Goal: Transaction & Acquisition: Purchase product/service

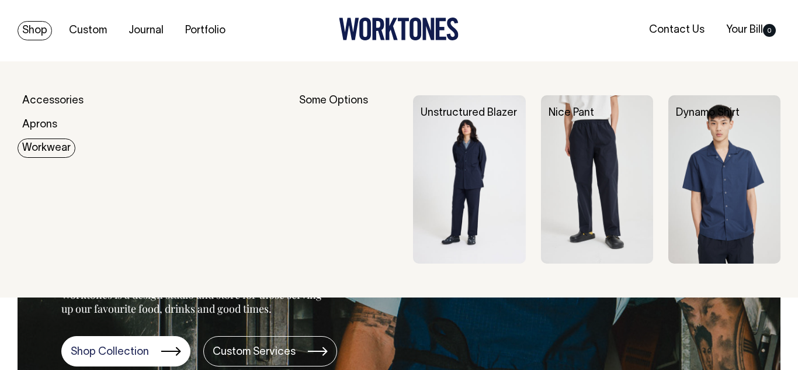
click at [605, 151] on img at bounding box center [597, 179] width 112 height 168
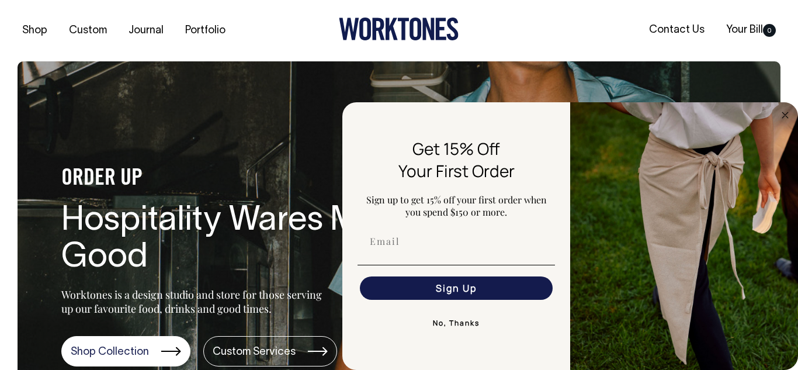
click at [274, 41] on div at bounding box center [399, 31] width 254 height 26
click at [459, 321] on button "No, Thanks" at bounding box center [457, 322] width 198 height 23
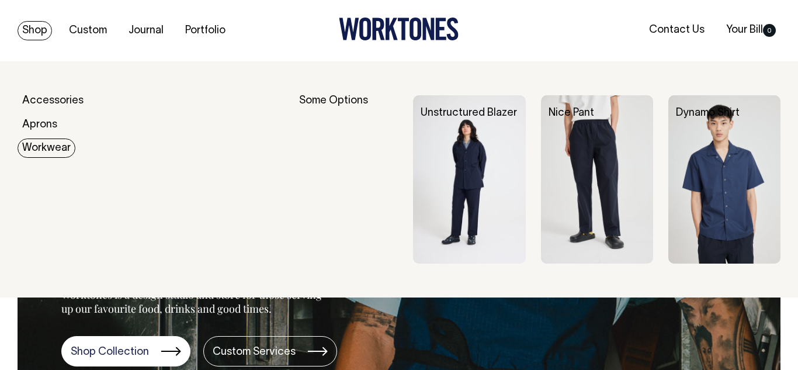
click at [712, 171] on img at bounding box center [725, 179] width 112 height 168
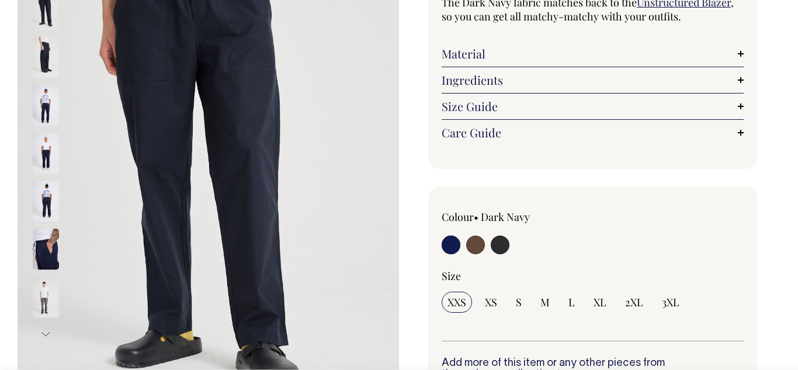
scroll to position [193, 0]
click at [487, 106] on link "Size Guide" at bounding box center [593, 107] width 302 height 14
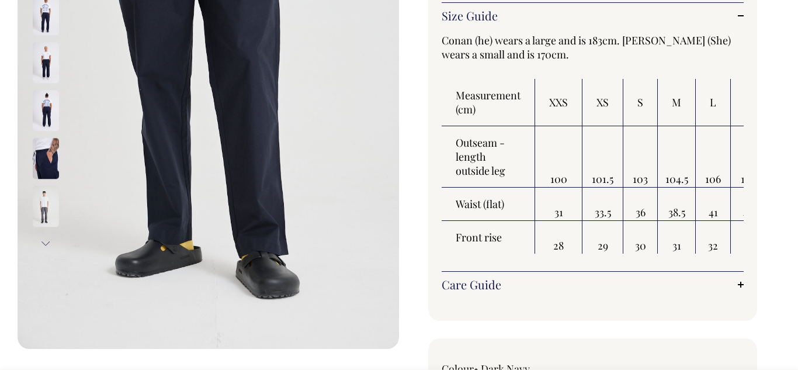
scroll to position [284, 0]
drag, startPoint x: 644, startPoint y: 136, endPoint x: 658, endPoint y: 171, distance: 38.3
click at [658, 171] on tr "Outseam - length outside leg 100 101.5 103 104.5 106 107.5 109 110.5" at bounding box center [653, 157] width 423 height 61
click at [738, 98] on th "XL" at bounding box center [751, 102] width 41 height 47
click at [730, 108] on table "Measurement (cm) XXS XS S M L XL 2XL 3XL Outseam - length outside leg 100 101.5…" at bounding box center [653, 166] width 423 height 175
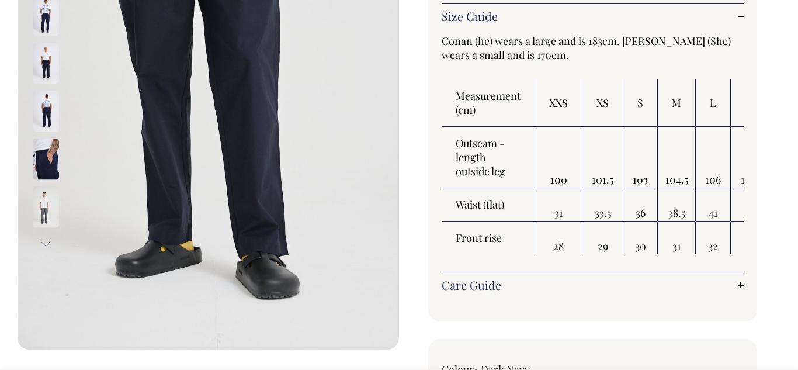
click at [735, 109] on th "XL" at bounding box center [751, 102] width 41 height 47
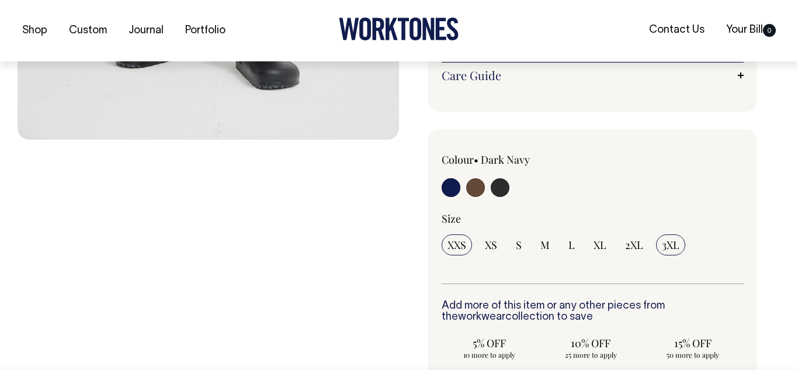
scroll to position [494, 0]
click at [672, 245] on span "3XL" at bounding box center [671, 244] width 18 height 14
click at [672, 245] on input "3XL" at bounding box center [670, 244] width 29 height 21
radio input "true"
select select "3XL"
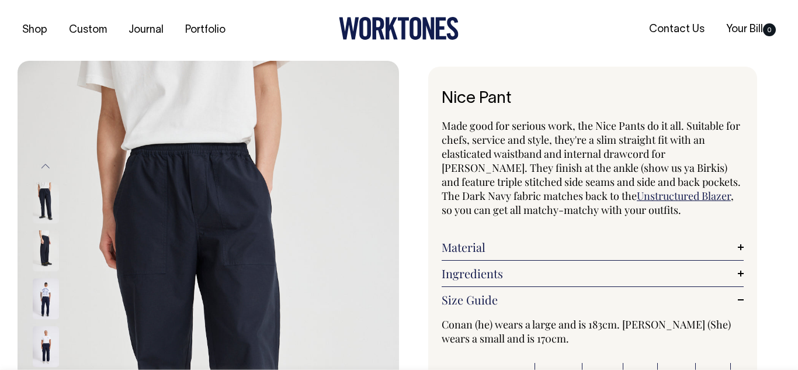
scroll to position [0, 0]
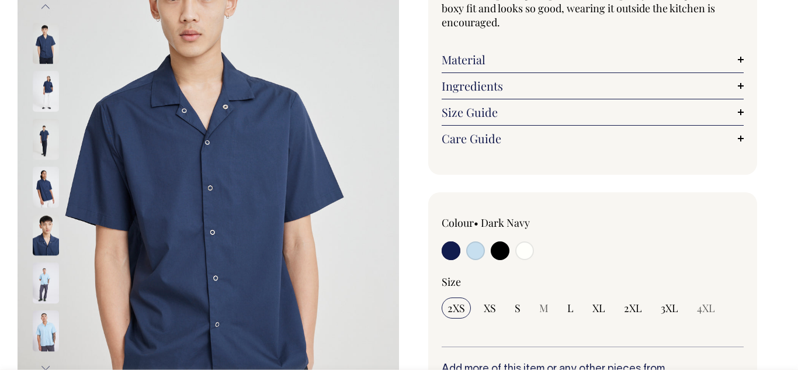
scroll to position [161, 0]
click at [496, 250] on input "radio" at bounding box center [500, 250] width 19 height 19
radio input "true"
select select "Black"
